Goal: Information Seeking & Learning: Learn about a topic

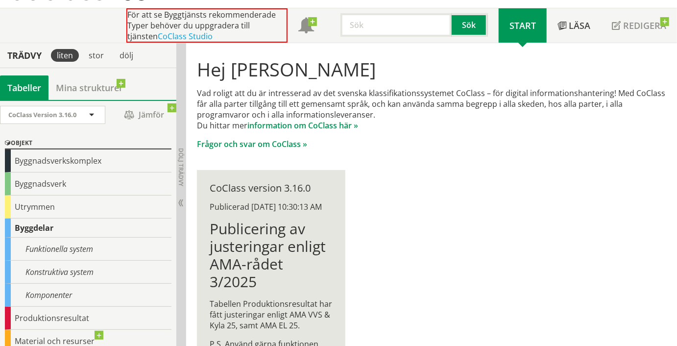
scroll to position [82, 0]
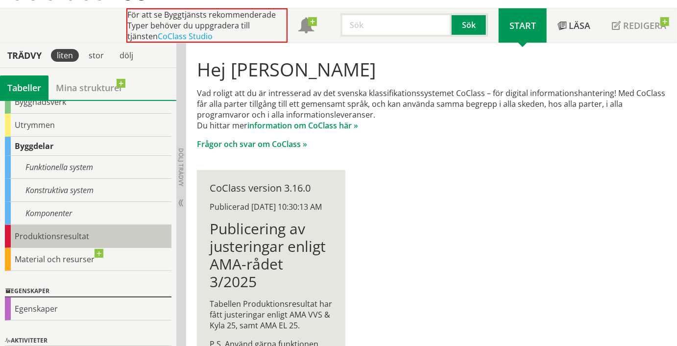
click at [85, 235] on div "Produktionsresultat" at bounding box center [88, 236] width 167 height 23
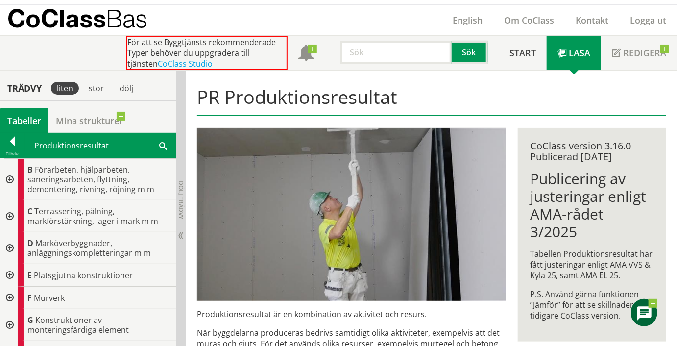
scroll to position [10, 0]
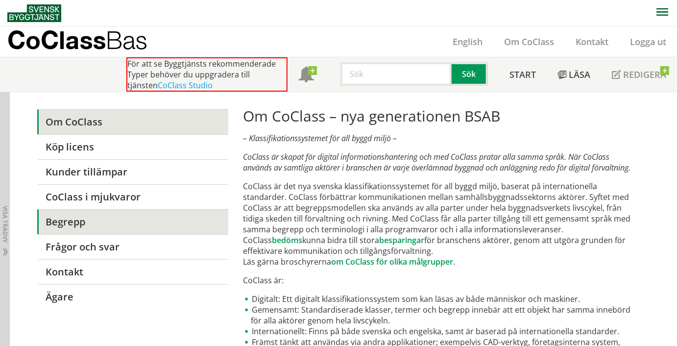
click at [63, 223] on link "Begrepp" at bounding box center [132, 221] width 190 height 25
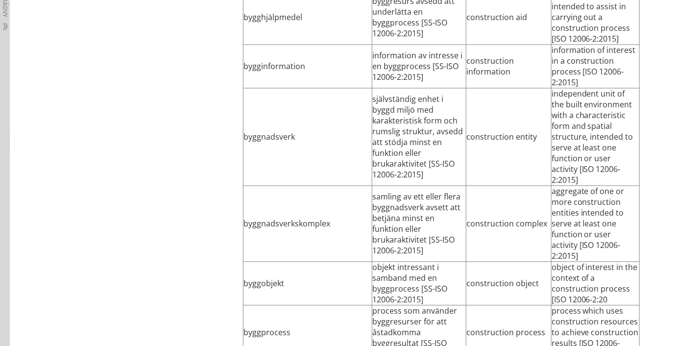
scroll to position [1097, 0]
